Goal: Task Accomplishment & Management: Manage account settings

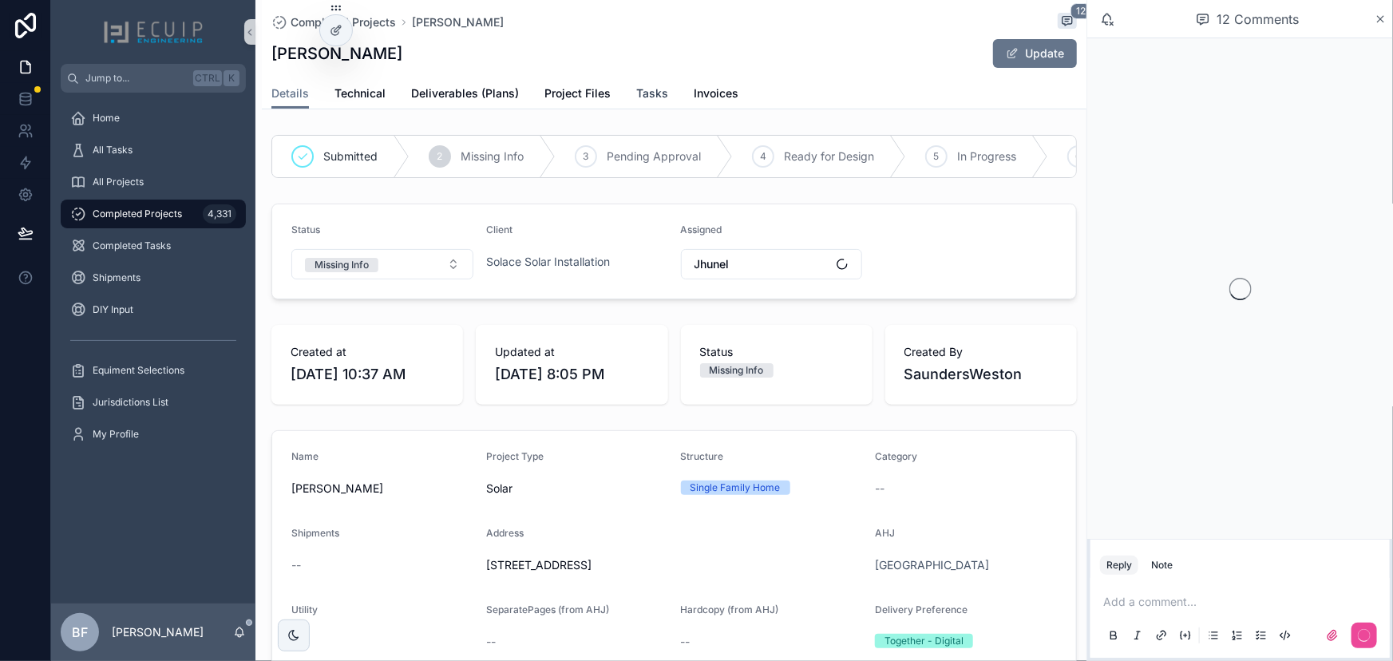
click at [656, 88] on span "Tasks" at bounding box center [652, 93] width 32 height 16
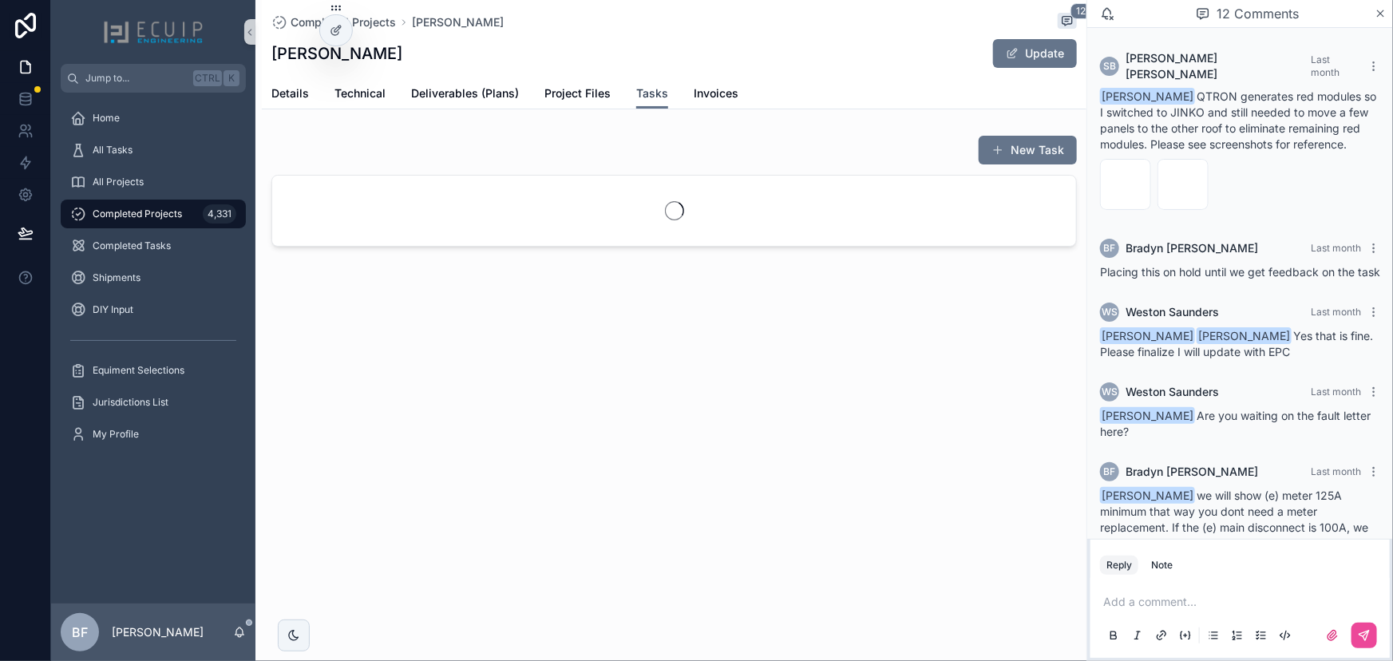
scroll to position [873, 0]
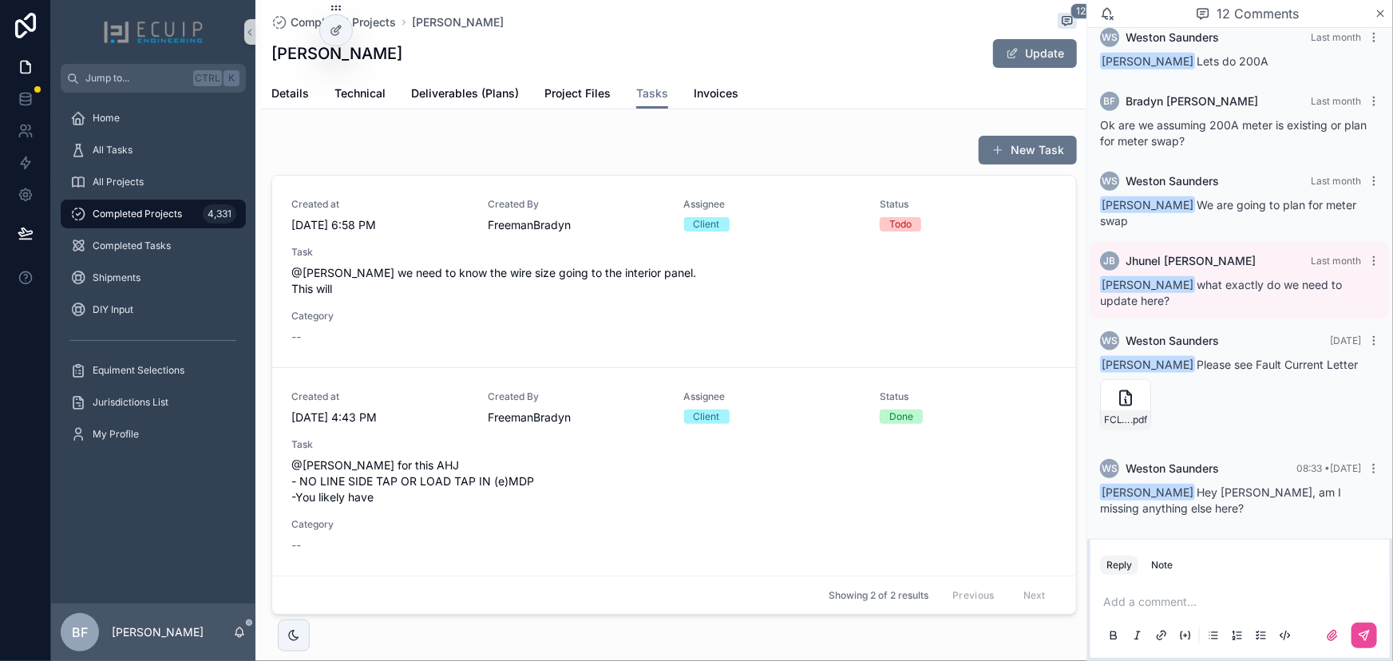
click at [1191, 606] on p "scrollable content" at bounding box center [1244, 602] width 280 height 16
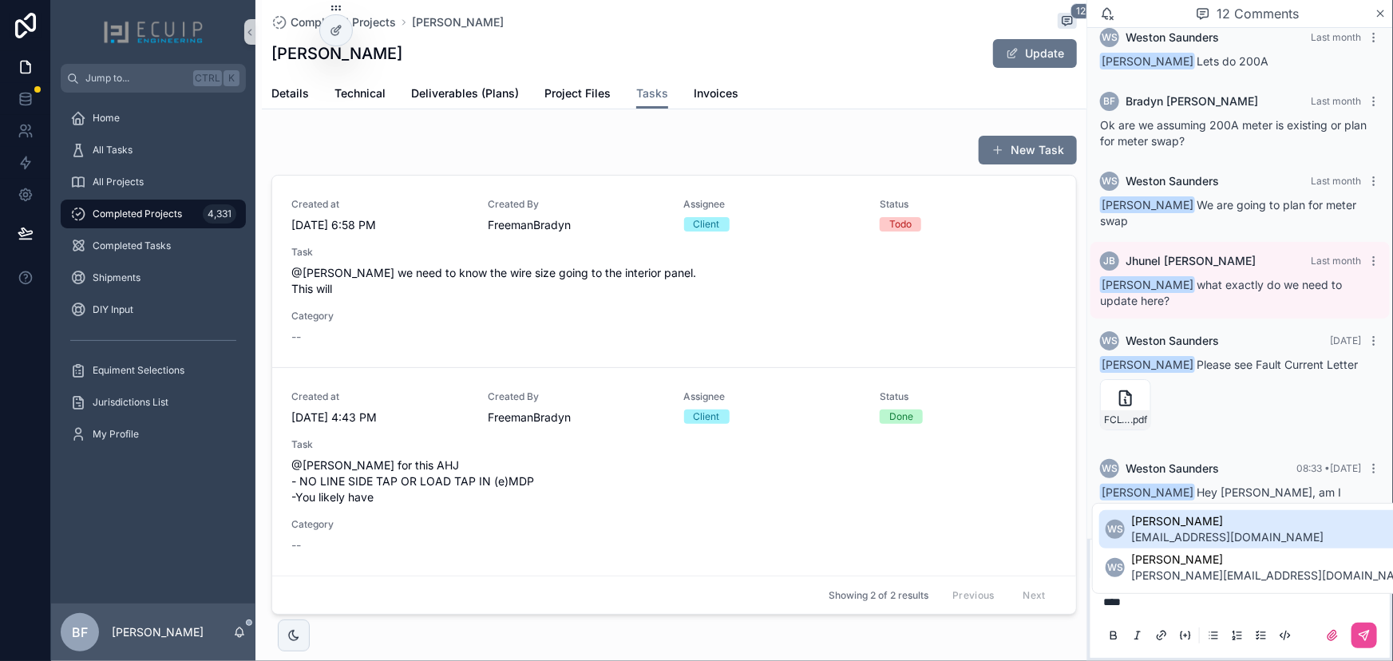
click at [1179, 537] on span "permit@solacesolarinstallation.com" at bounding box center [1227, 537] width 192 height 16
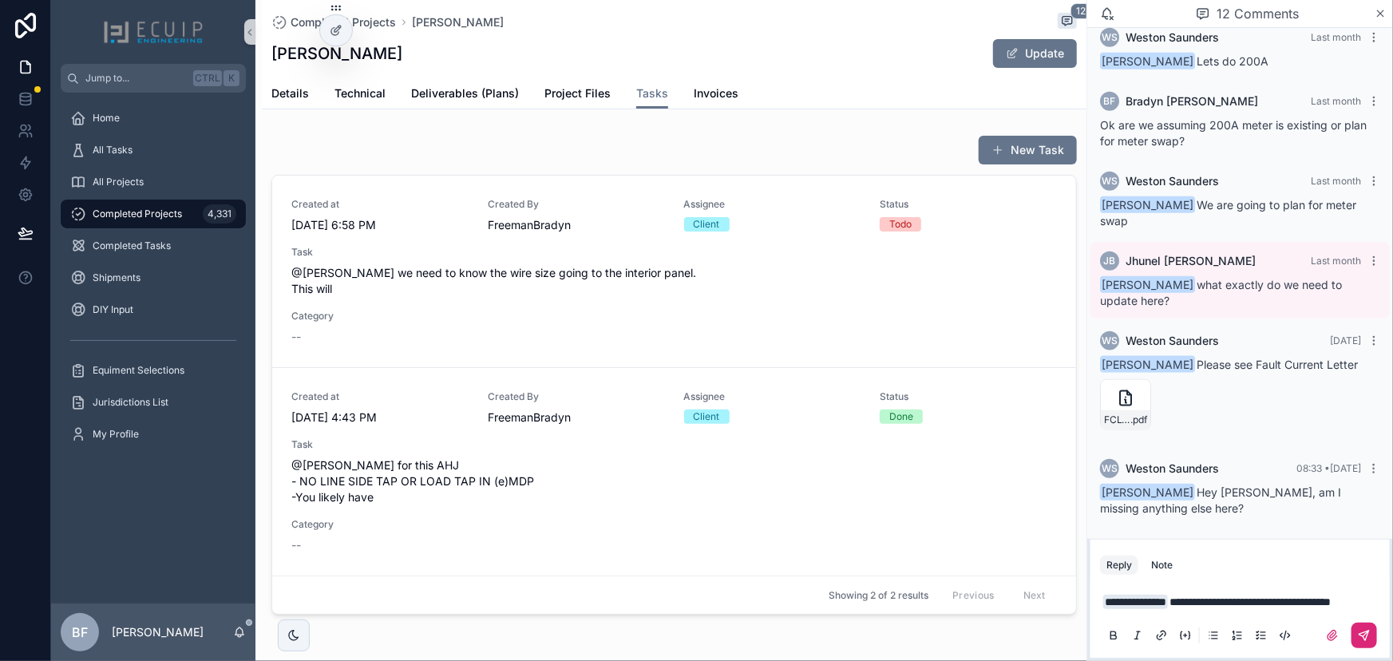
click at [1360, 639] on icon "scrollable content" at bounding box center [1364, 635] width 13 height 13
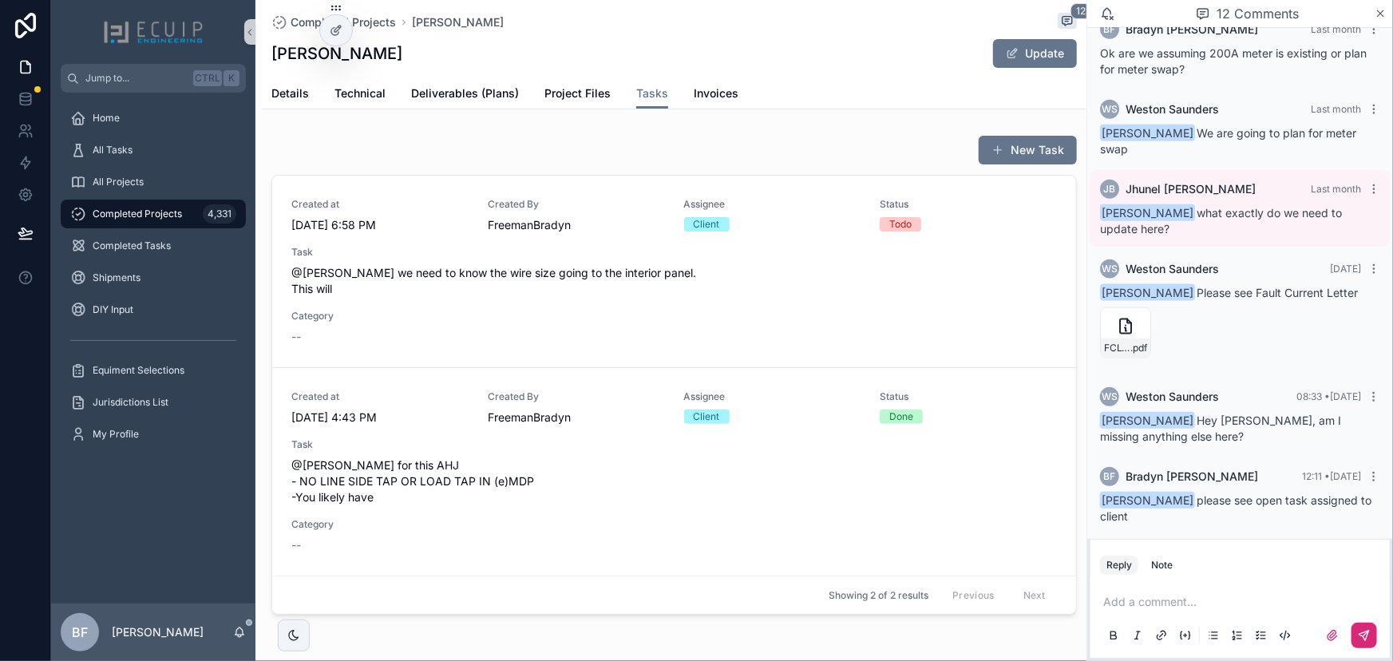
scroll to position [953, 0]
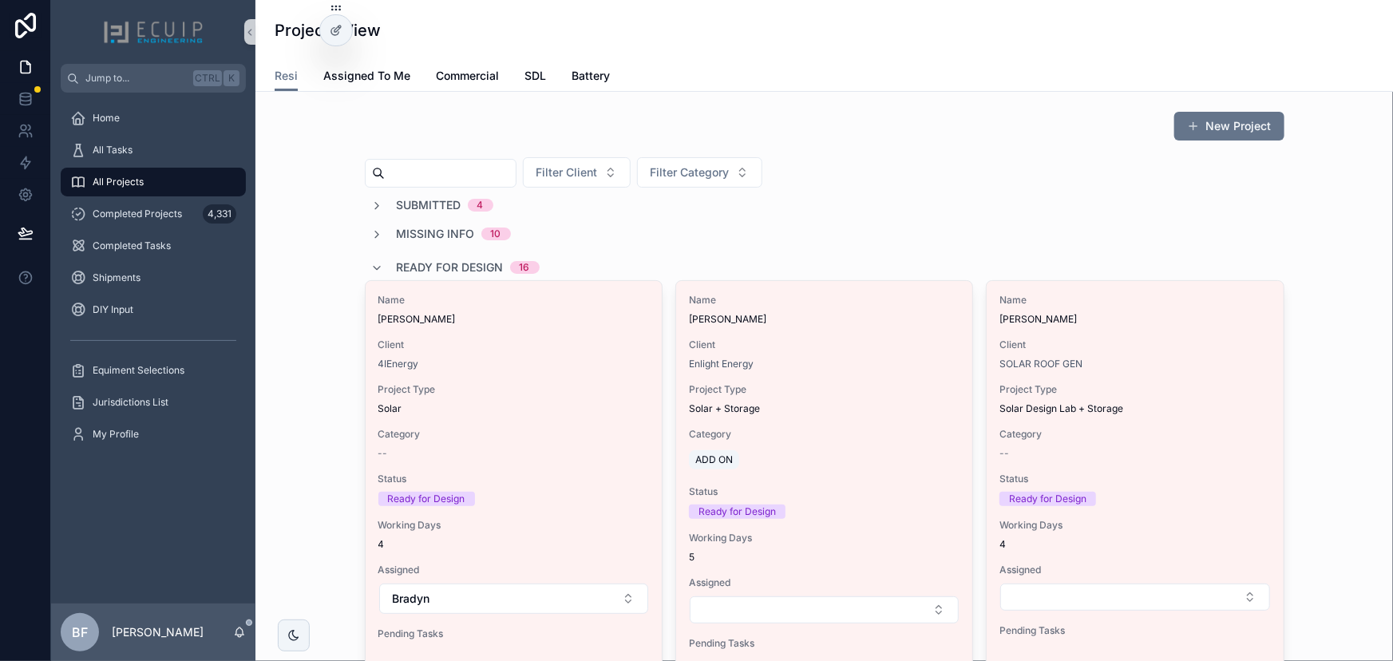
click at [426, 270] on span "Ready for Design" at bounding box center [450, 268] width 107 height 16
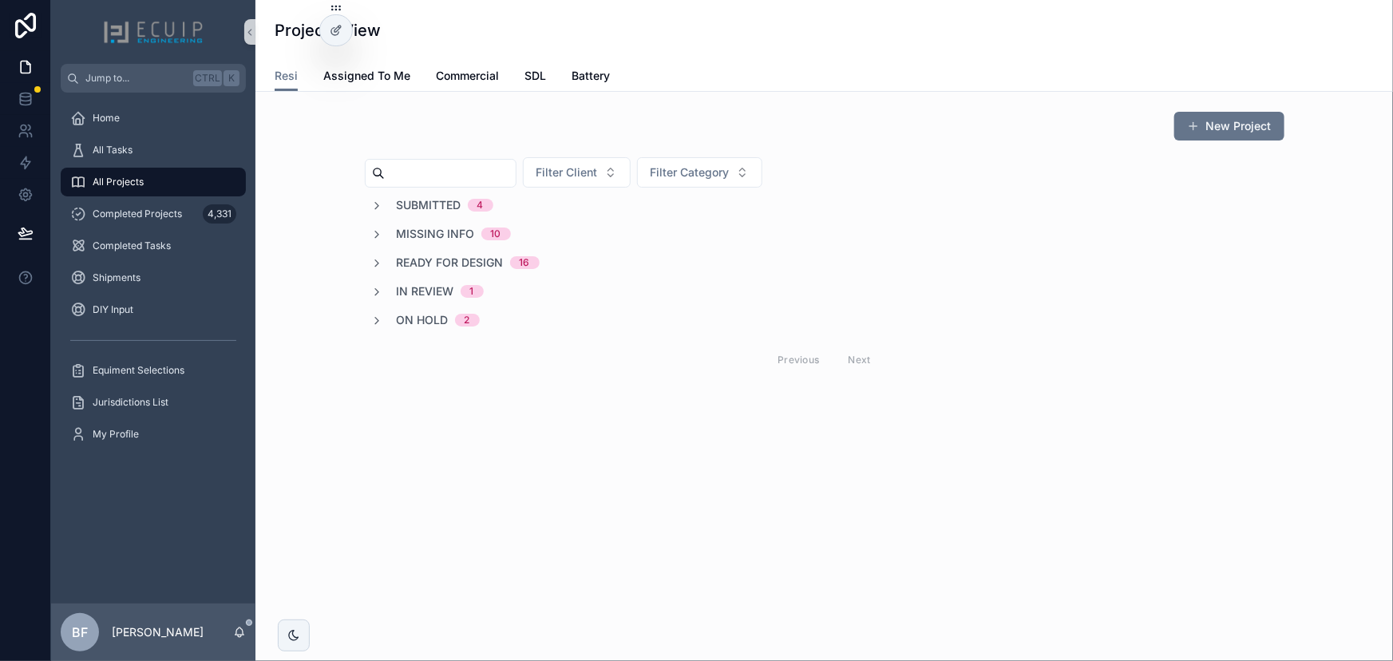
click at [433, 204] on span "Submitted" at bounding box center [429, 205] width 65 height 16
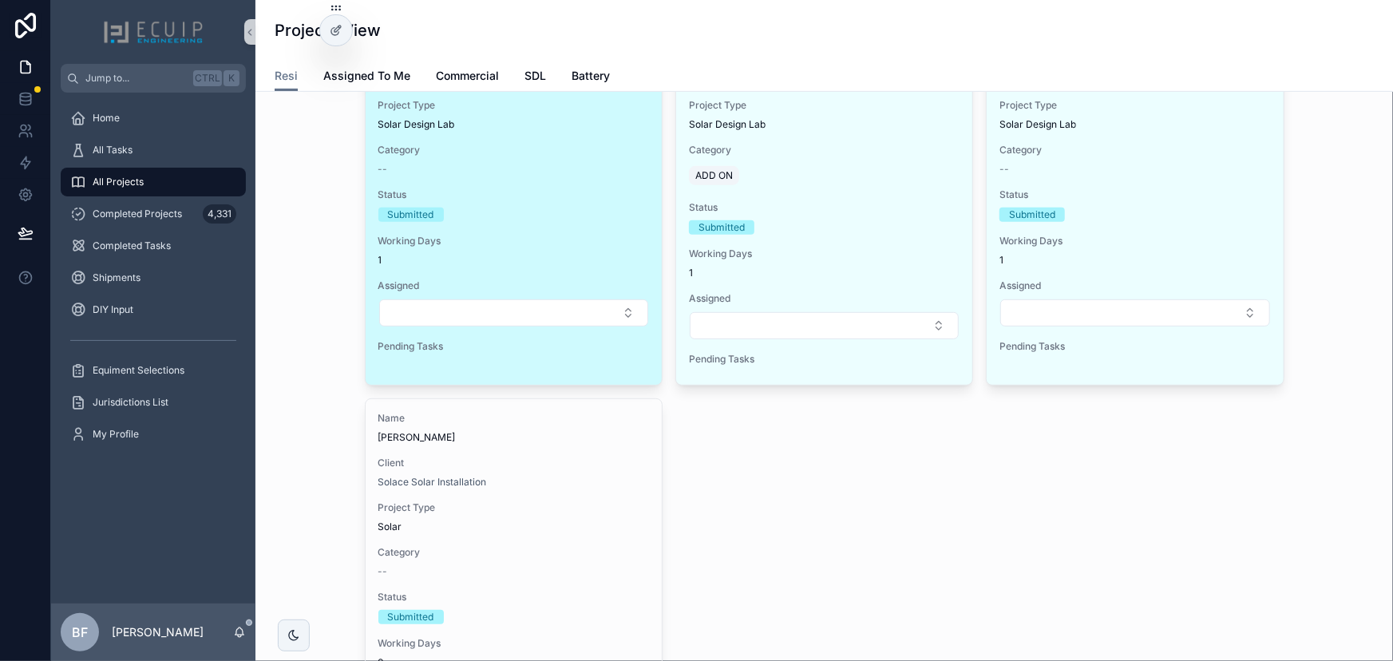
scroll to position [363, 0]
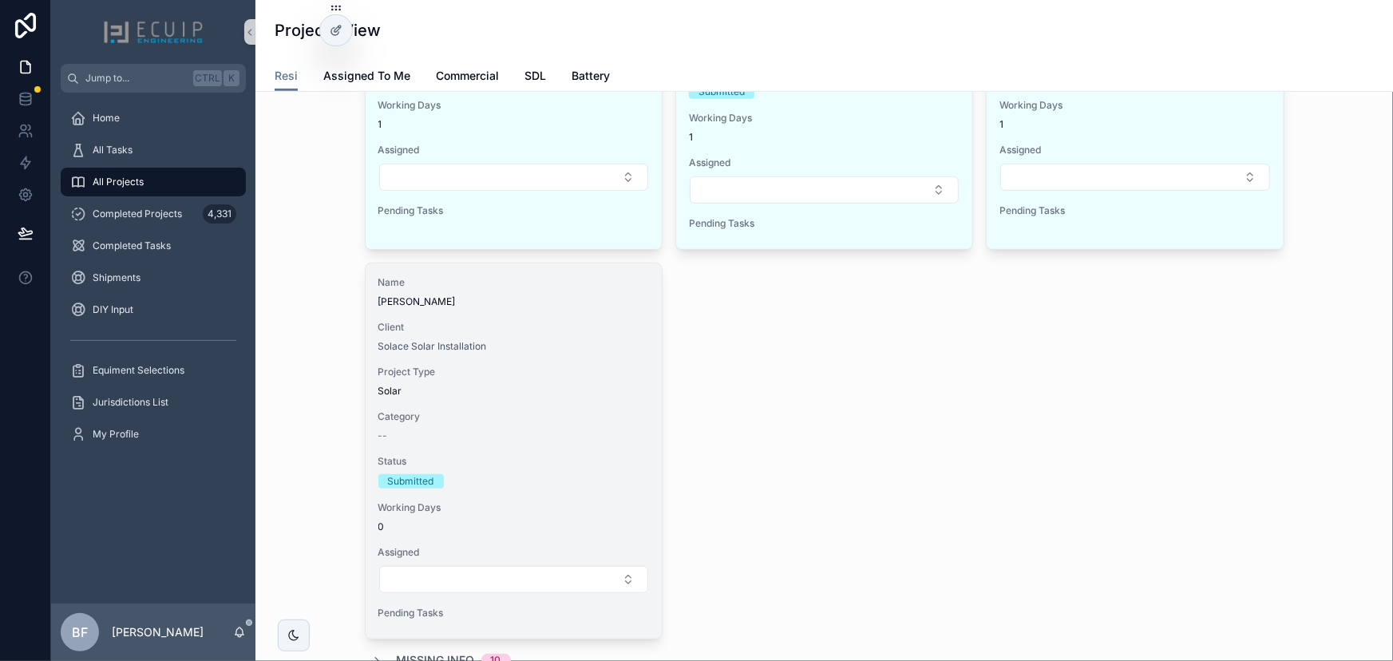
click at [585, 340] on div "Solace Solar Installation" at bounding box center [513, 346] width 271 height 13
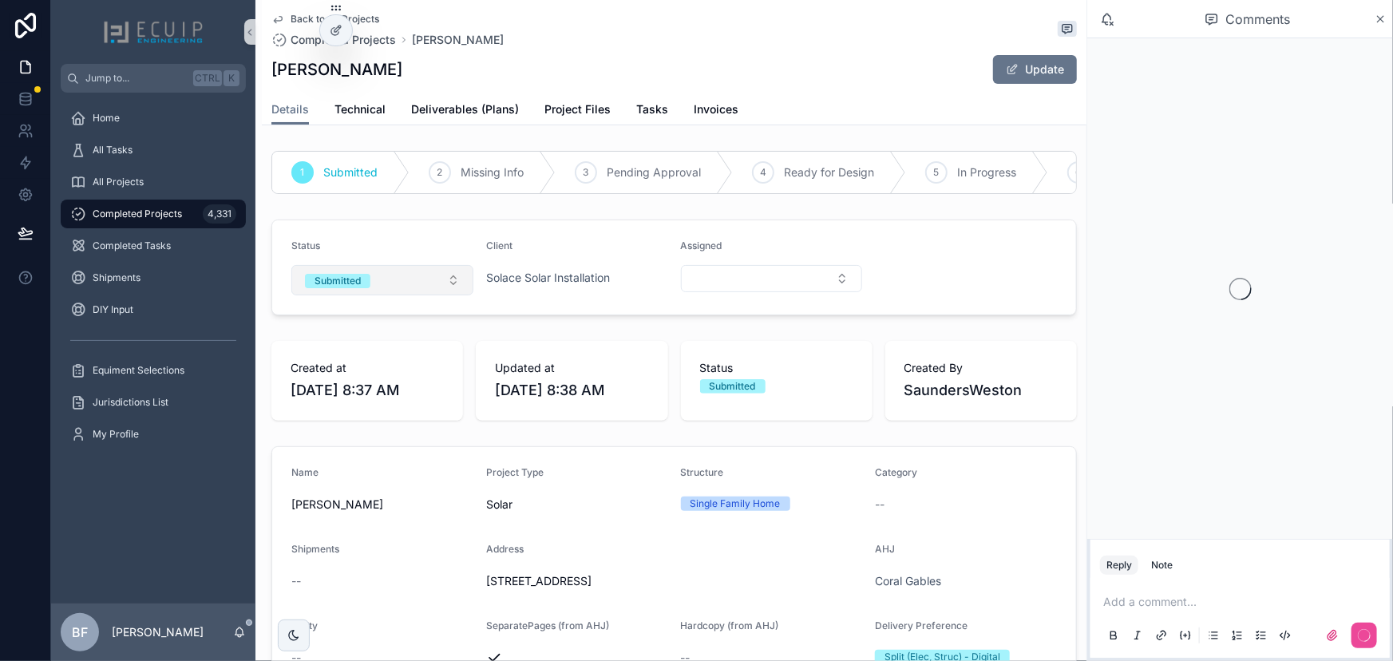
click at [382, 295] on button "Submitted" at bounding box center [382, 280] width 182 height 30
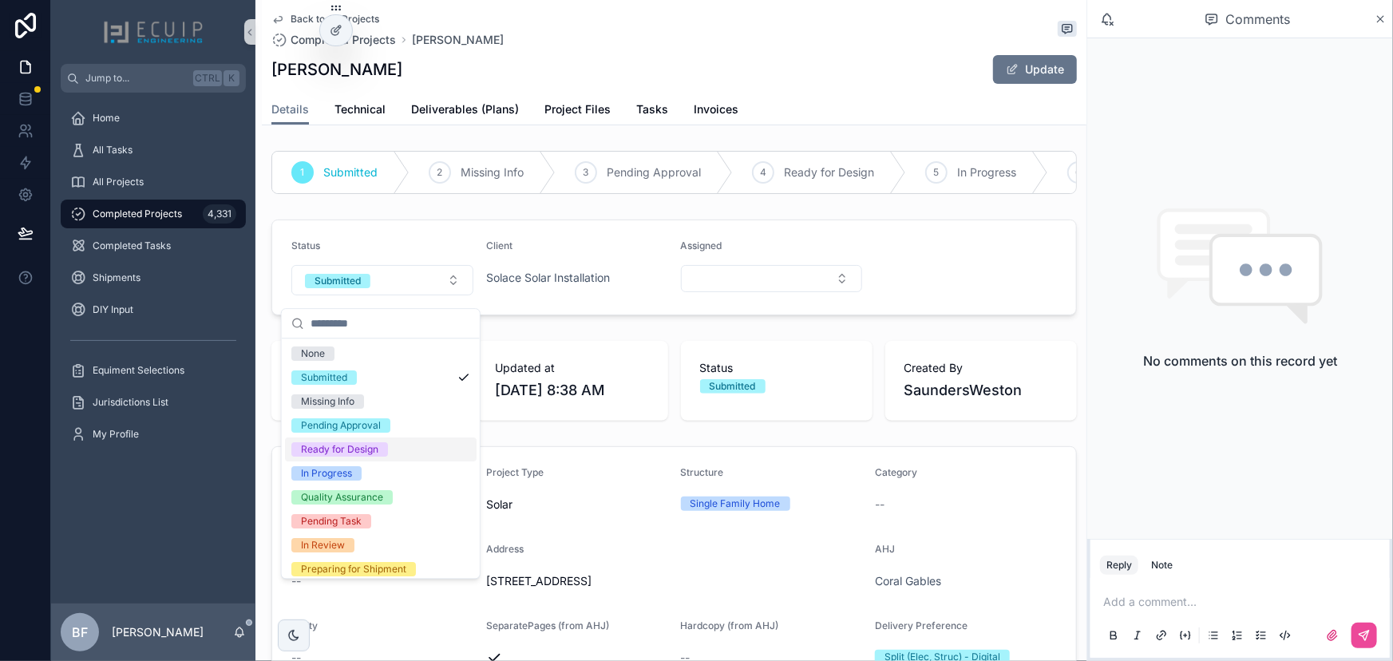
click at [374, 448] on div "Ready for Design" at bounding box center [339, 449] width 77 height 14
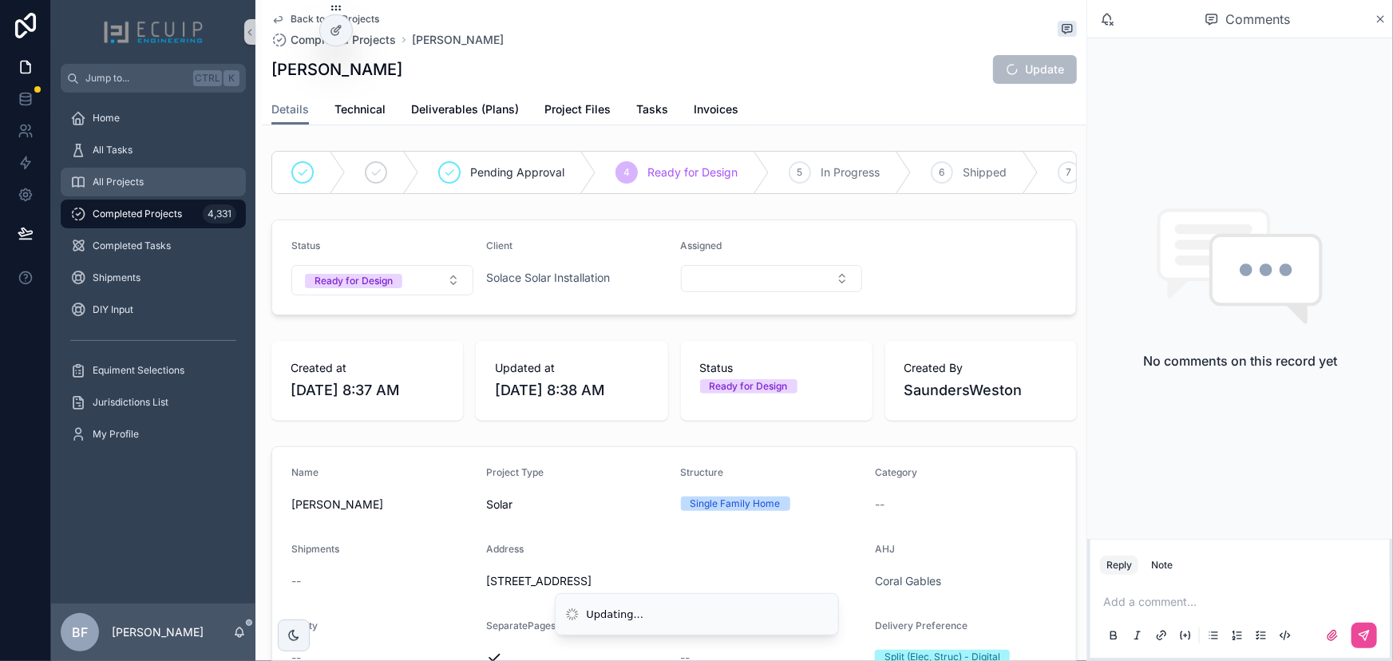
click at [167, 188] on div "All Projects" at bounding box center [153, 182] width 166 height 26
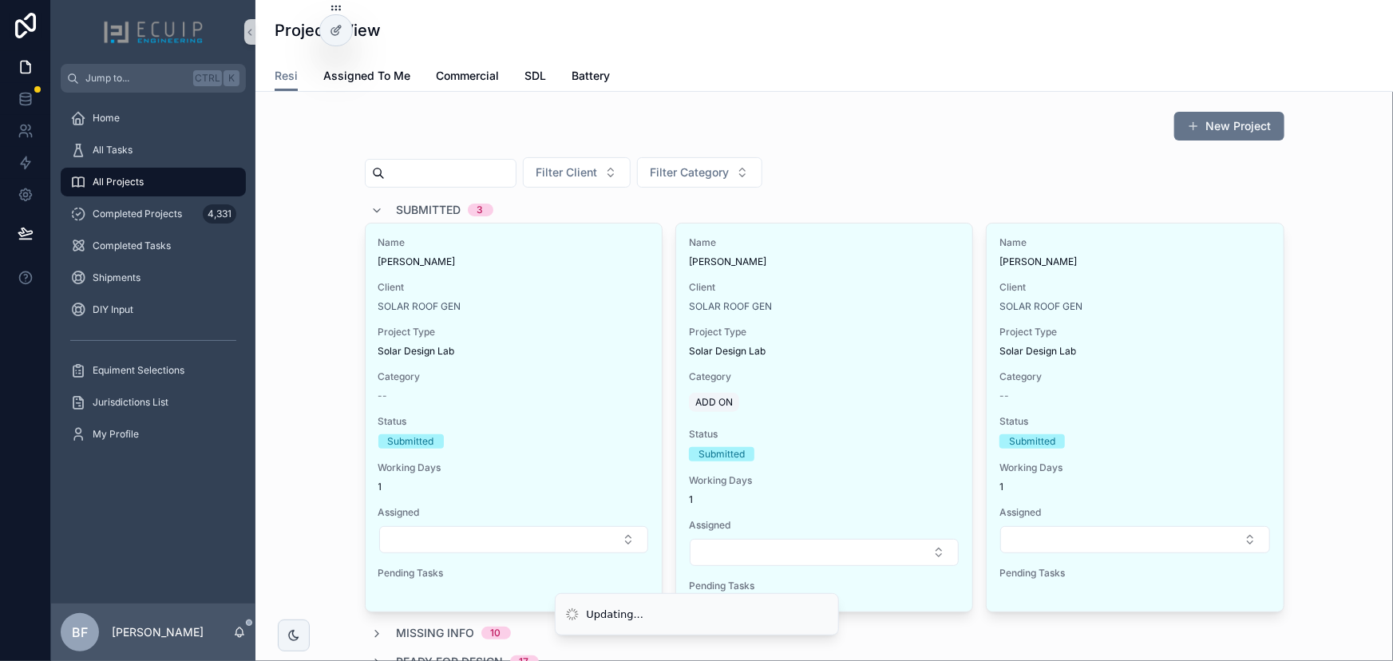
click at [426, 212] on span "Submitted" at bounding box center [429, 210] width 65 height 16
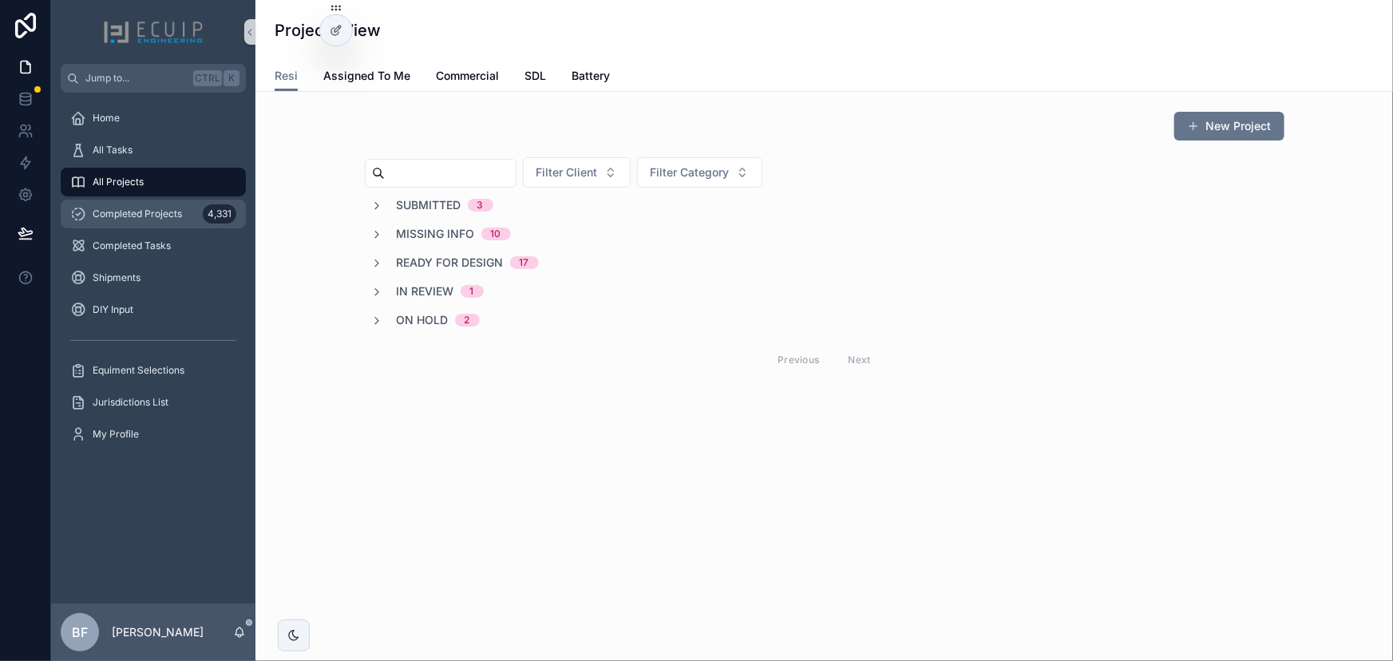
click at [158, 217] on span "Completed Projects" at bounding box center [137, 214] width 89 height 13
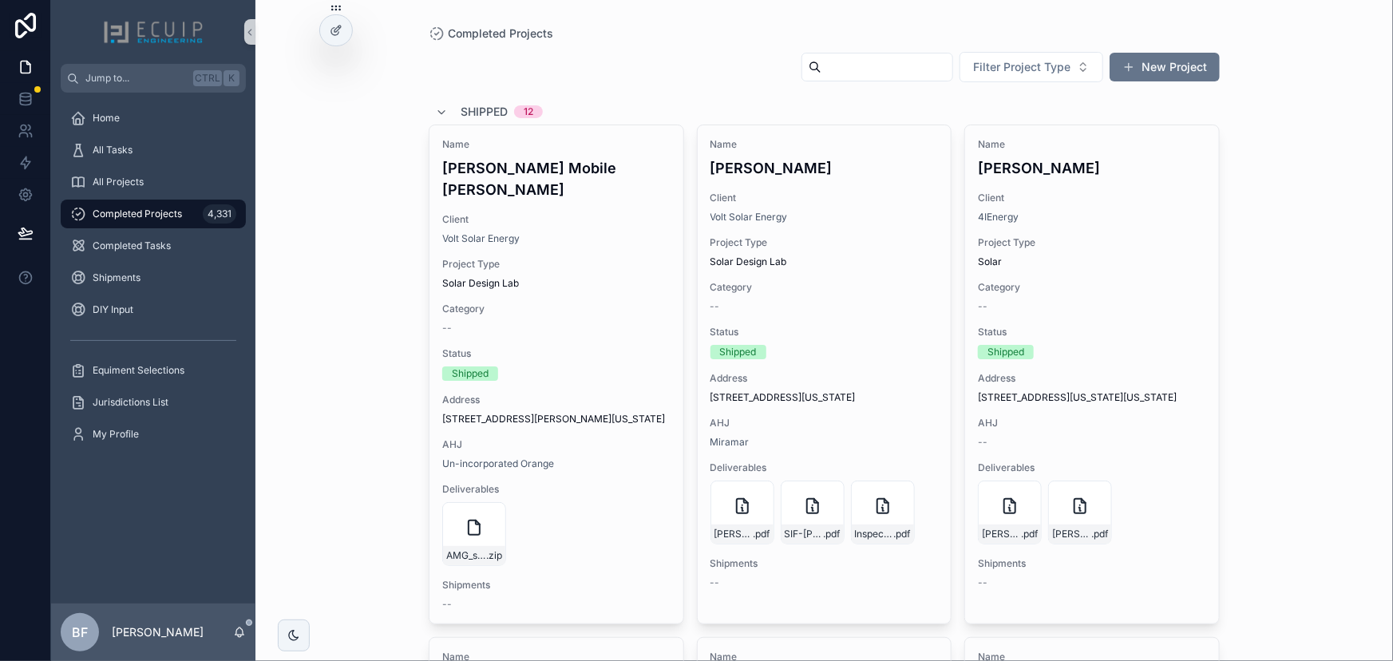
click at [884, 65] on input "scrollable content" at bounding box center [887, 67] width 131 height 22
paste input "**********"
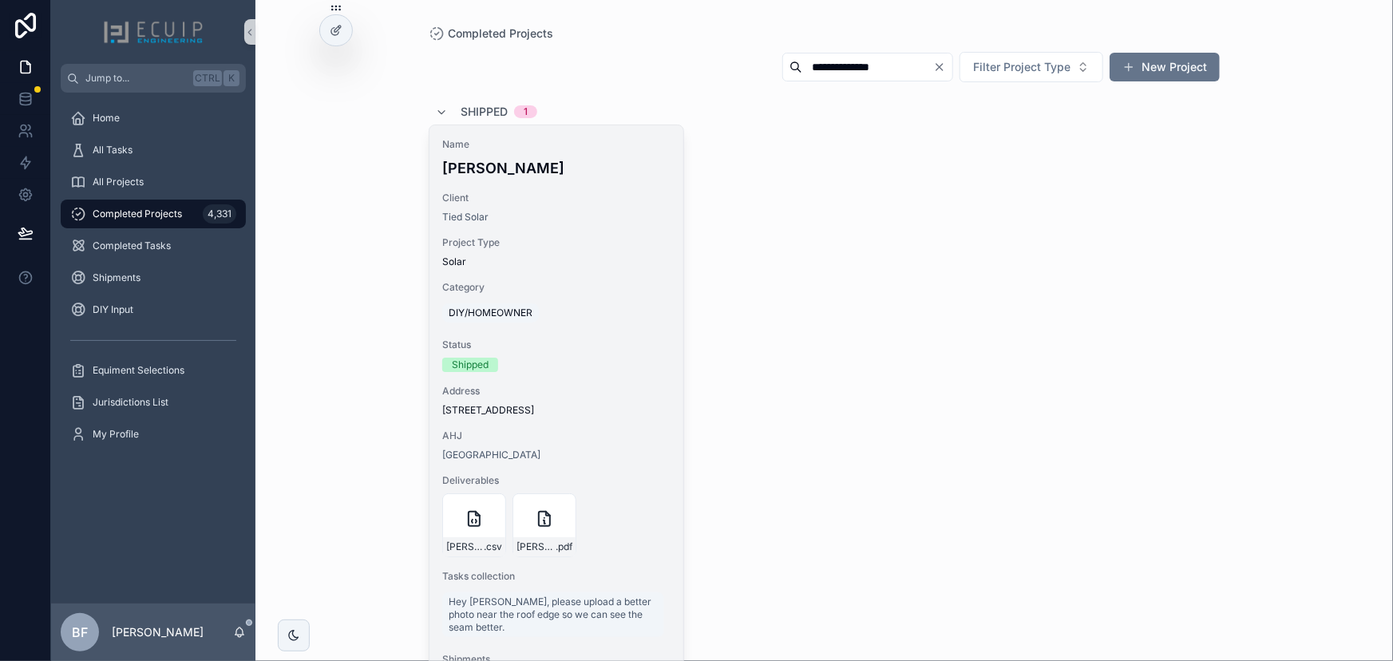
type input "**********"
click at [634, 180] on div "Name [PERSON_NAME] Client Tied Solar Project Type Solar Category DIY/HOMEOWNER …" at bounding box center [557, 411] width 254 height 573
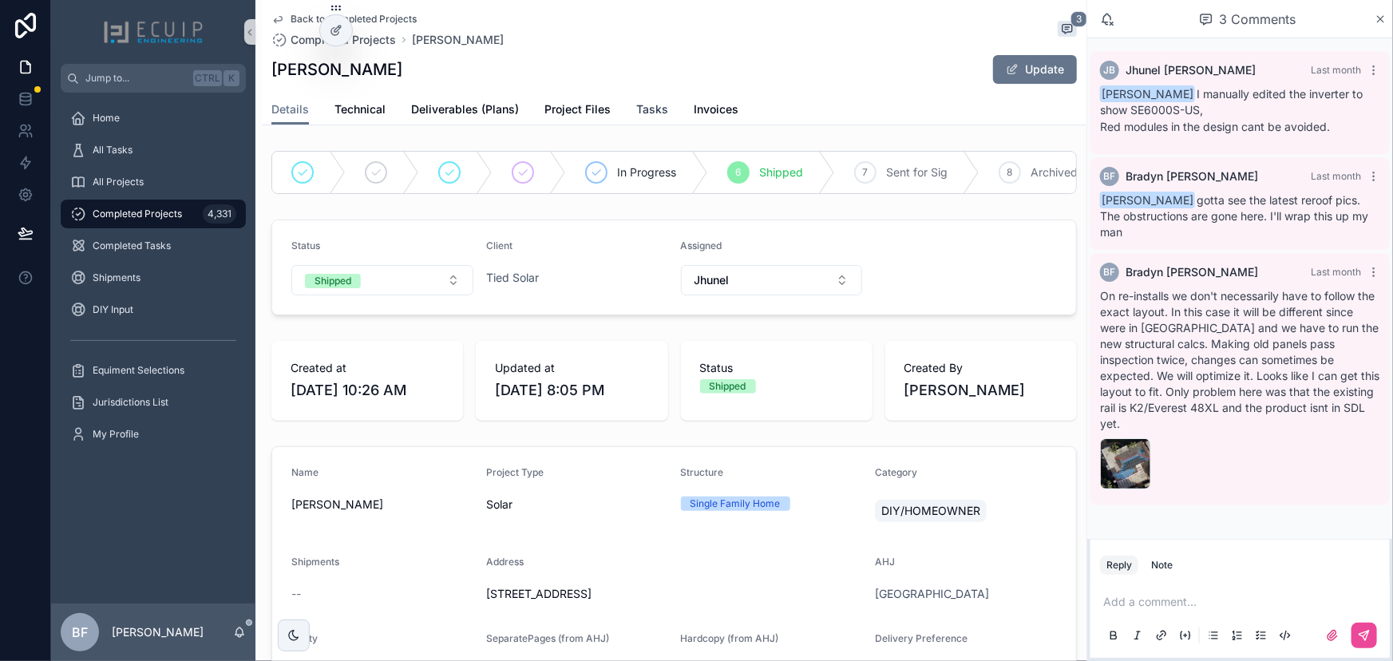
click at [648, 114] on span "Tasks" at bounding box center [652, 109] width 32 height 16
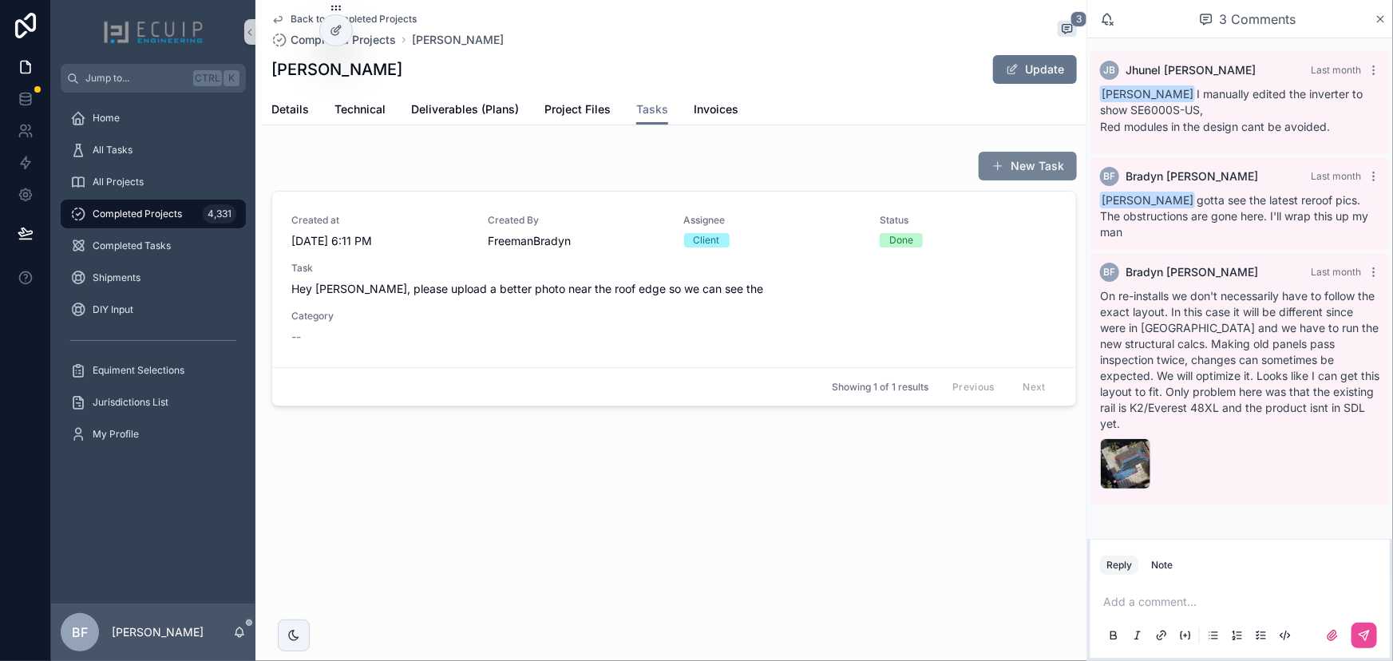
click at [1020, 173] on button "New Task" at bounding box center [1028, 166] width 98 height 29
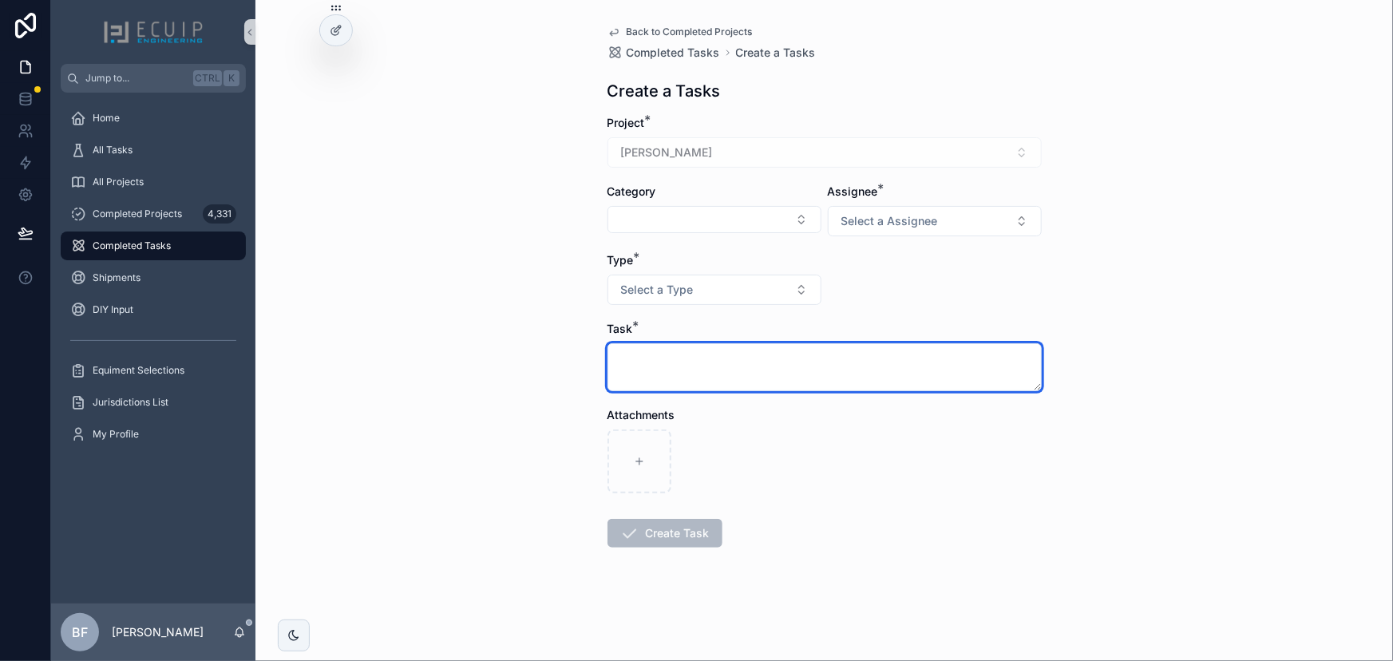
click at [756, 382] on textarea "scrollable content" at bounding box center [825, 367] width 434 height 48
type textarea "**********"
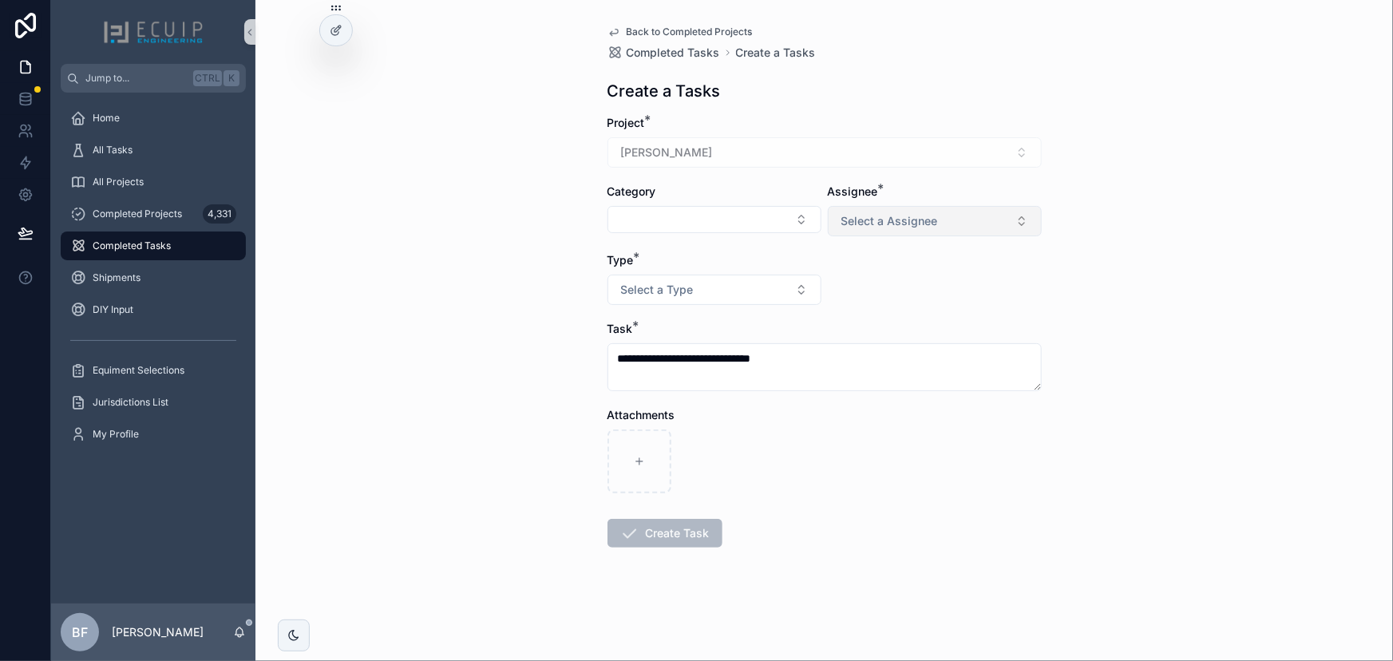
click at [890, 221] on span "Select a Assignee" at bounding box center [890, 221] width 97 height 16
click at [878, 289] on div "Engineer" at bounding box center [867, 285] width 40 height 14
click at [745, 271] on div "Type * Select a Type" at bounding box center [715, 278] width 214 height 53
click at [743, 275] on button "Select a Type" at bounding box center [715, 290] width 214 height 30
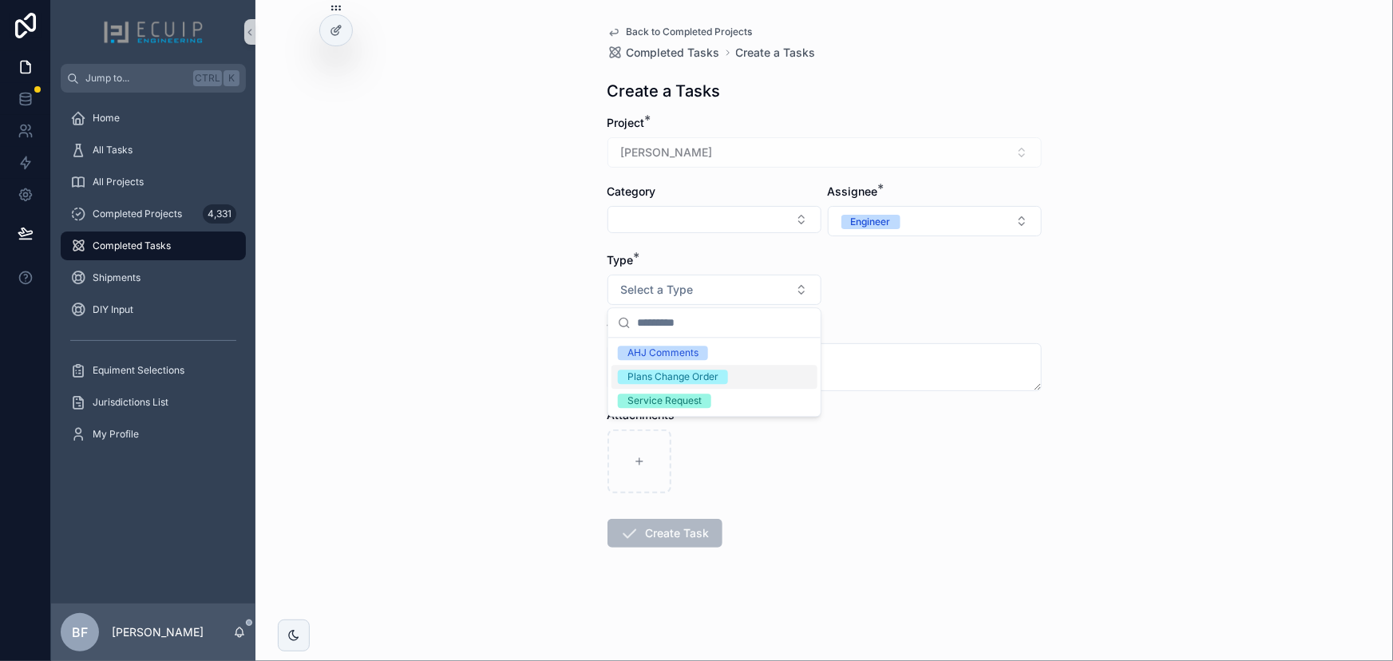
click at [702, 377] on div "Plans Change Order" at bounding box center [673, 377] width 91 height 14
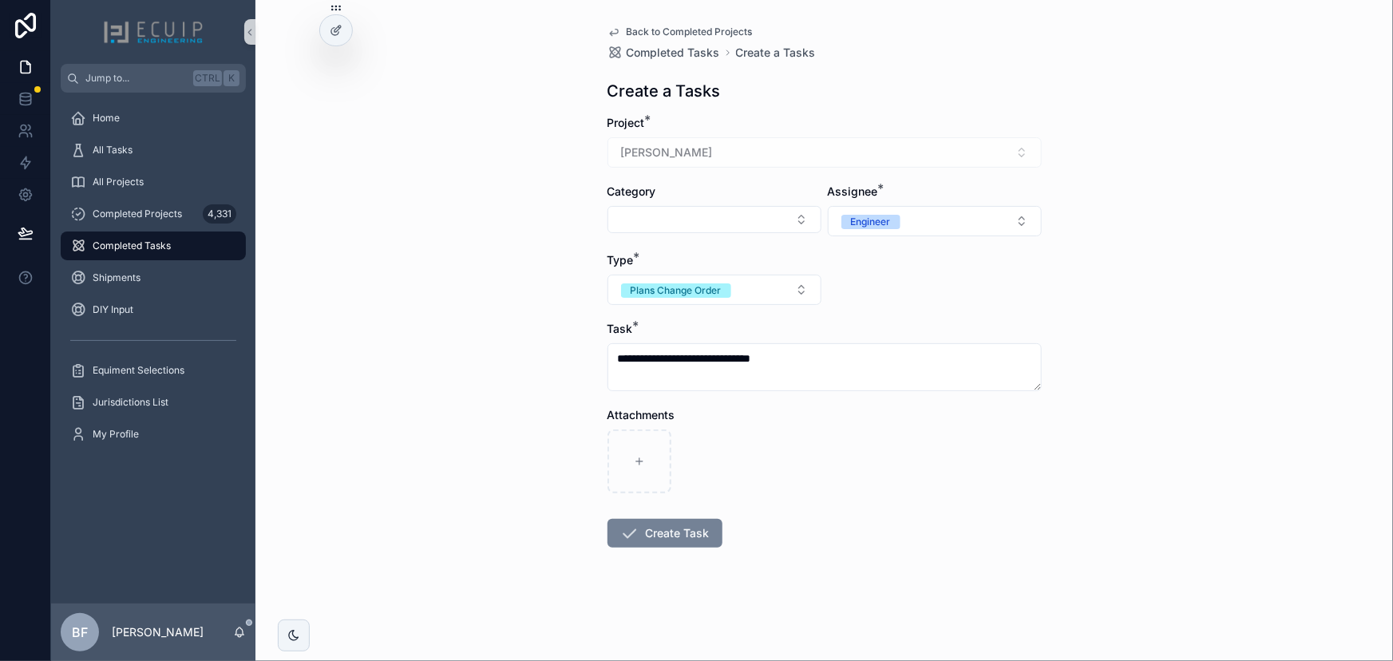
click at [669, 533] on button "Create Task" at bounding box center [665, 533] width 115 height 29
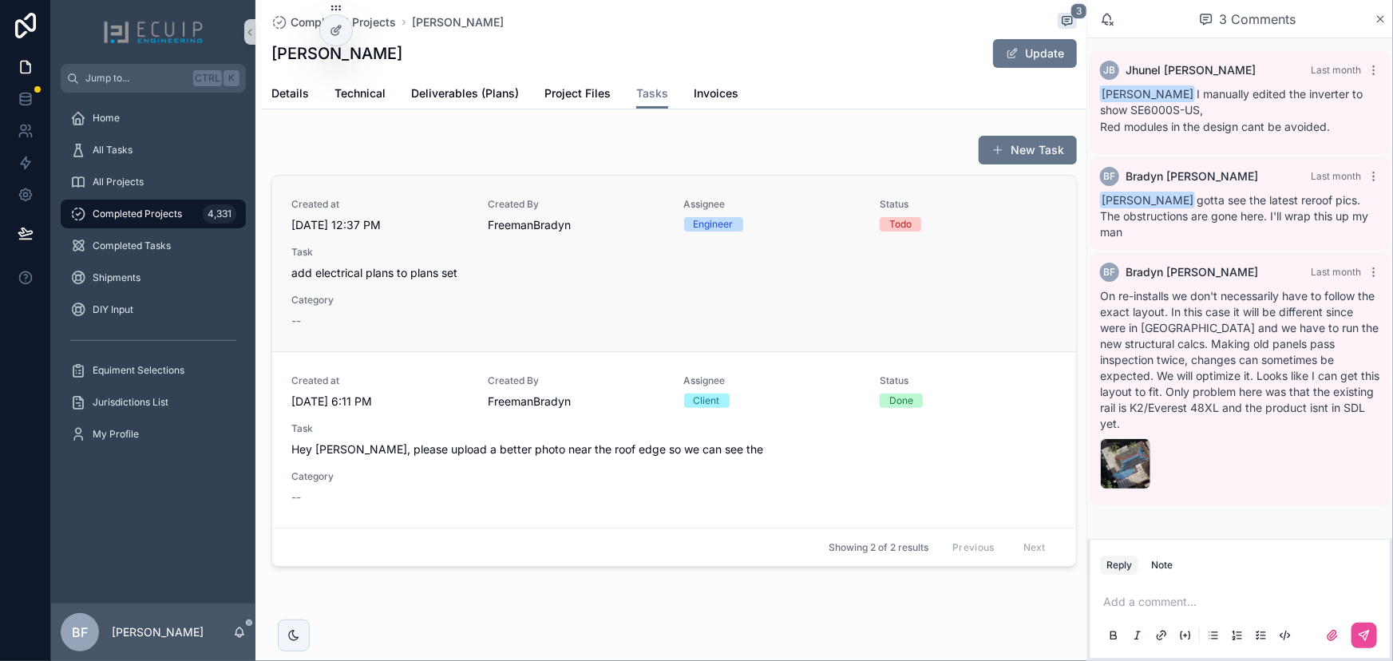
click at [767, 335] on link "Created at [DATE] 12:37 PM Created By [PERSON_NAME] Assignee Engineer Status To…" at bounding box center [674, 264] width 804 height 176
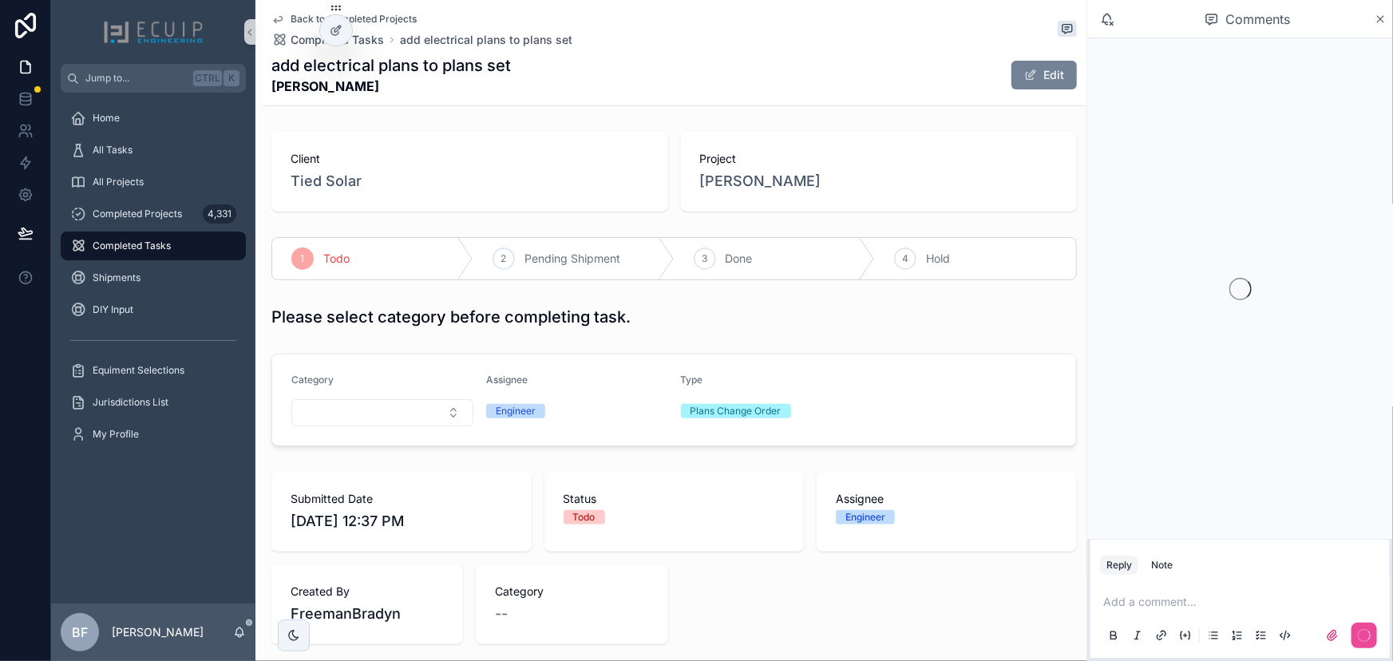
click at [1032, 65] on button "Edit" at bounding box center [1044, 75] width 65 height 29
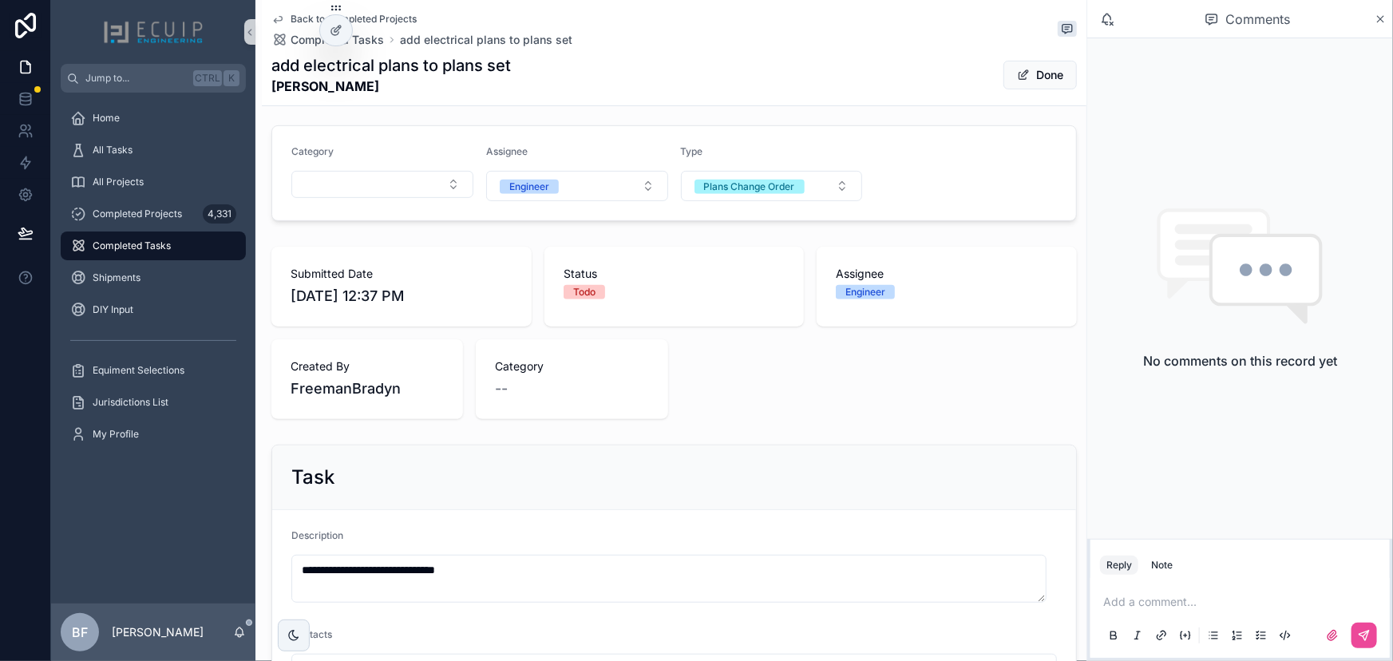
scroll to position [363, 0]
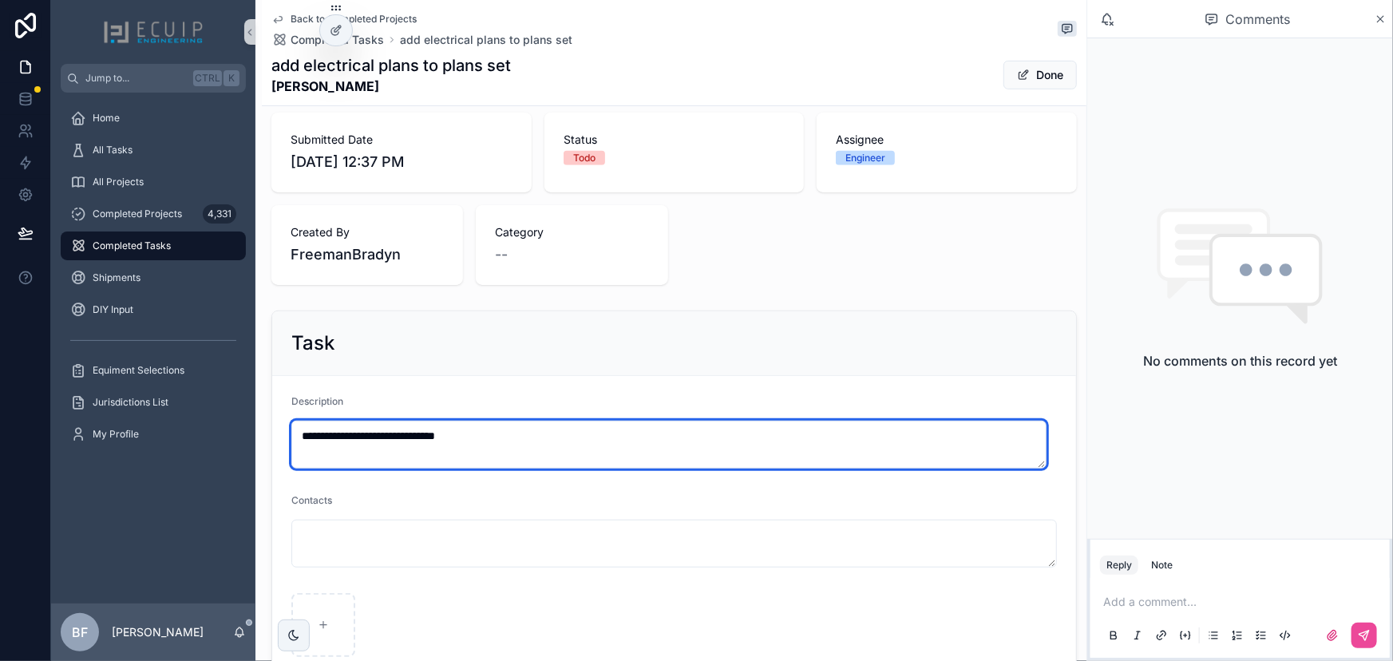
click at [694, 434] on textarea "**********" at bounding box center [668, 445] width 755 height 48
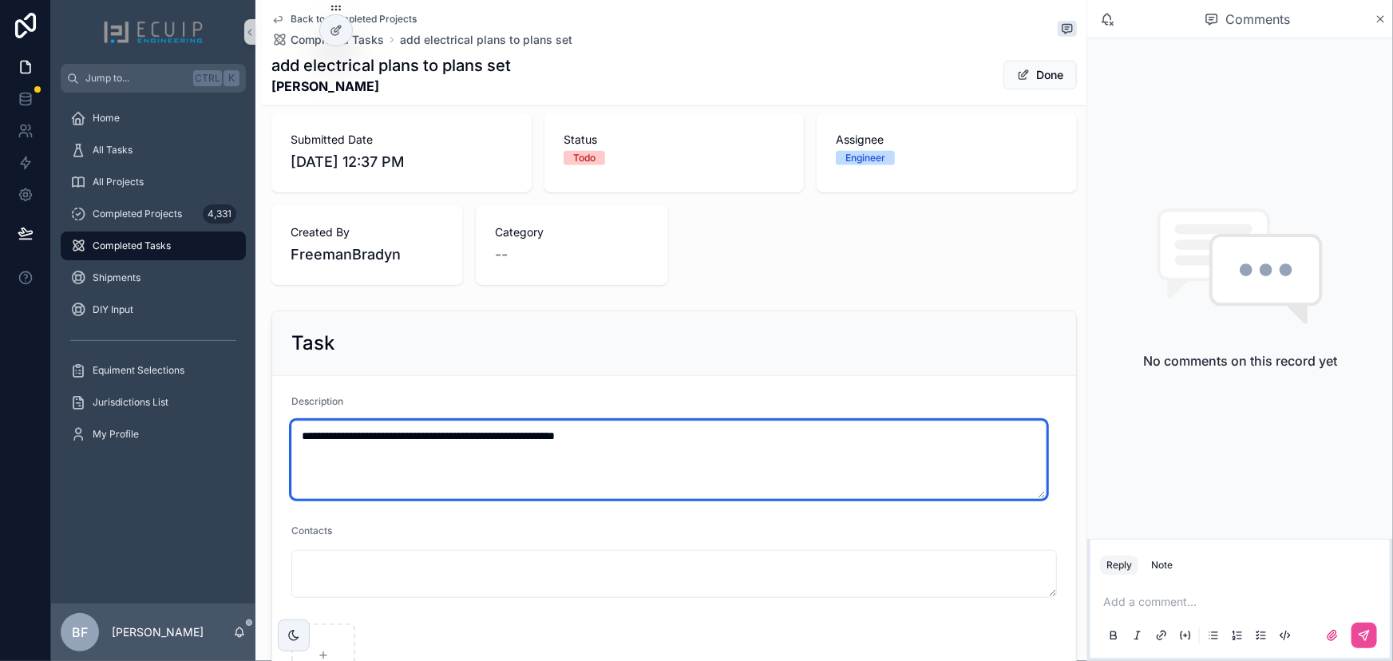
type textarea "**********"
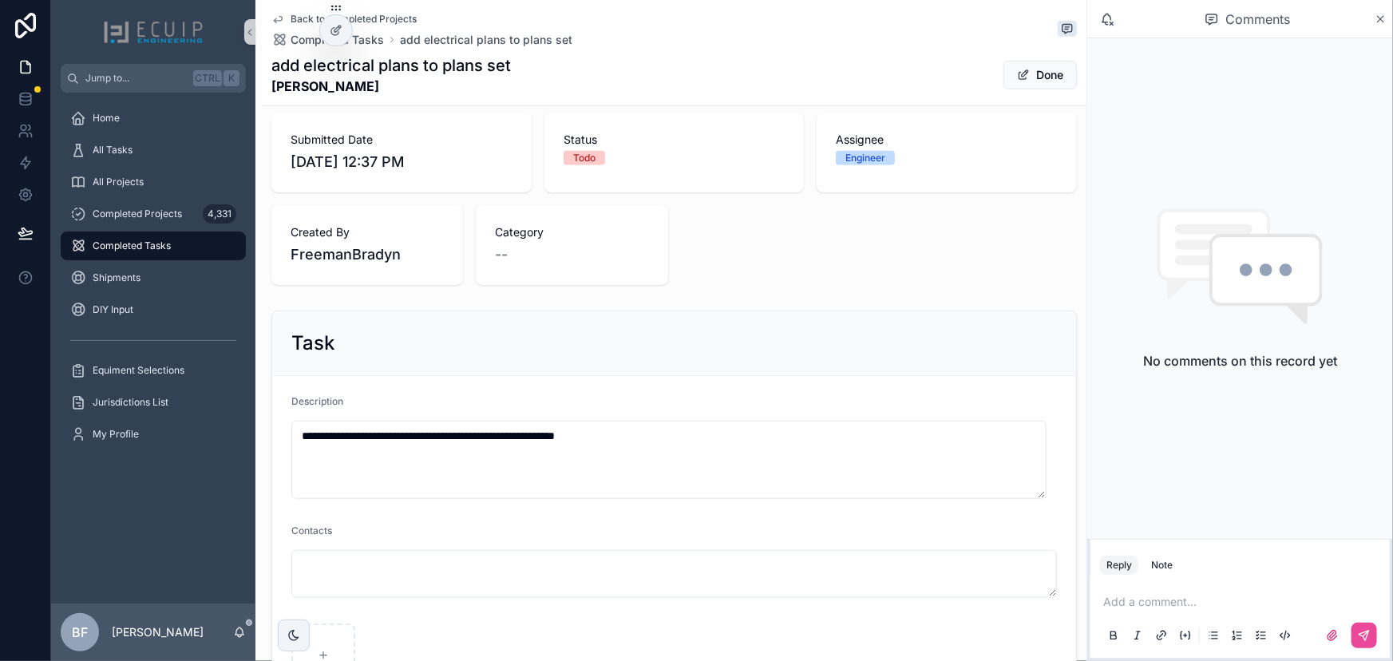
click at [1028, 75] on button "Done" at bounding box center [1040, 75] width 73 height 29
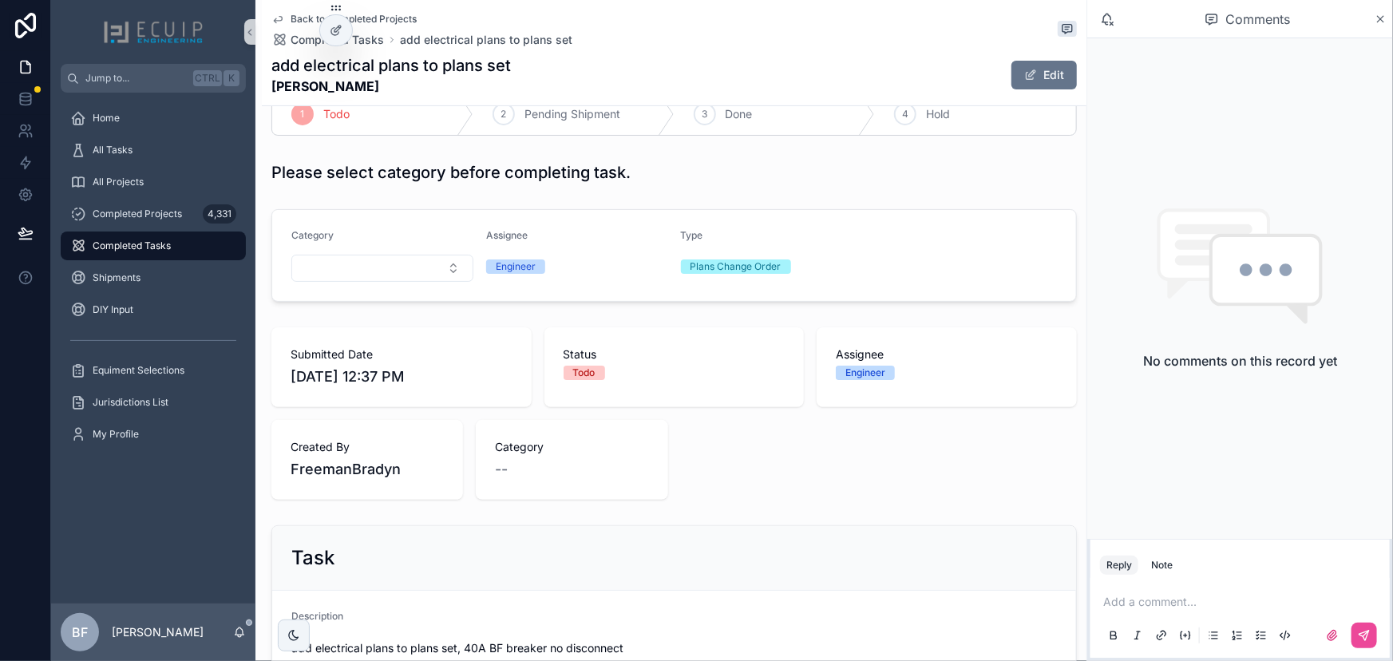
scroll to position [0, 0]
